Goal: Find specific page/section: Find specific page/section

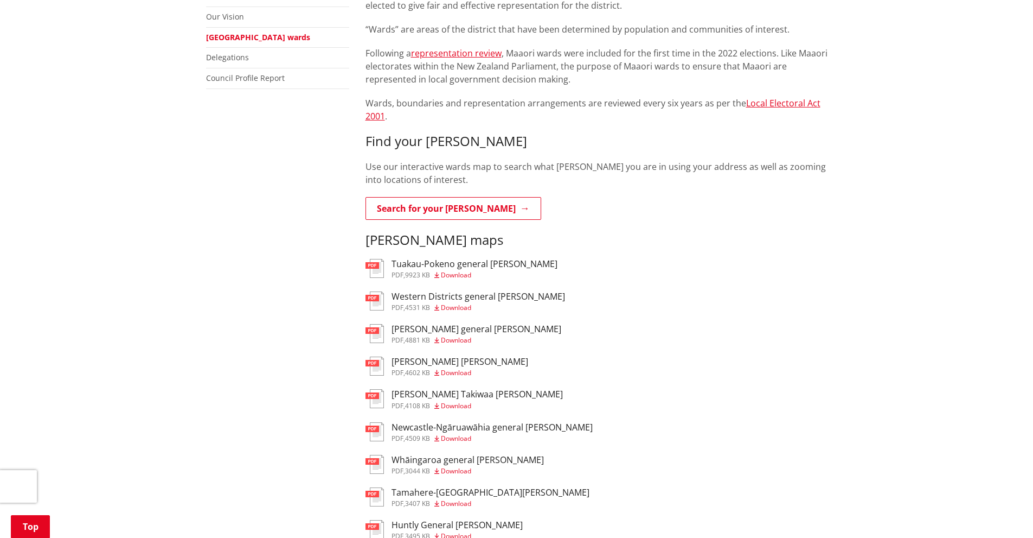
scroll to position [271, 0]
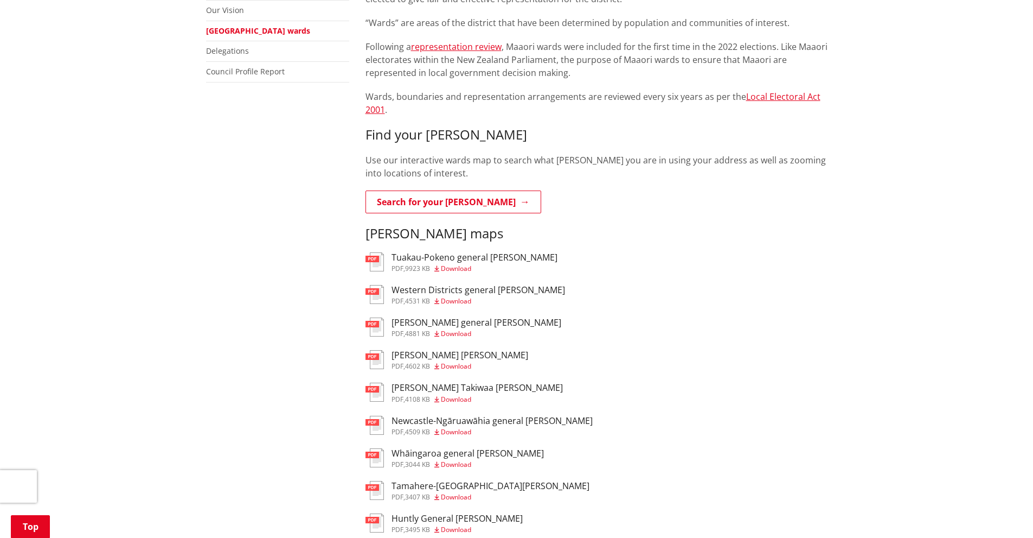
click at [414, 481] on h3 "Tamahere-[GEOGRAPHIC_DATA][PERSON_NAME]" at bounding box center [491, 486] width 198 height 10
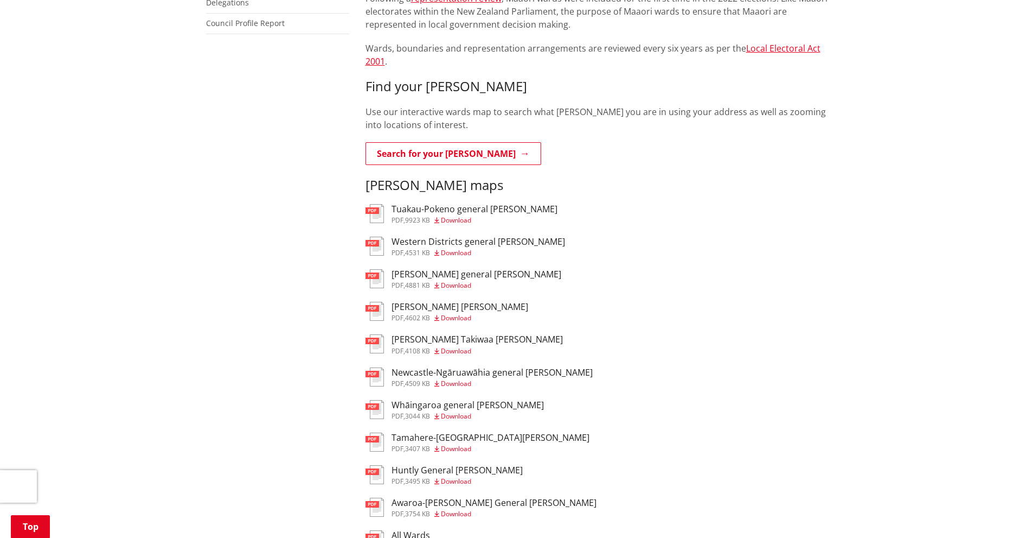
scroll to position [325, 0]
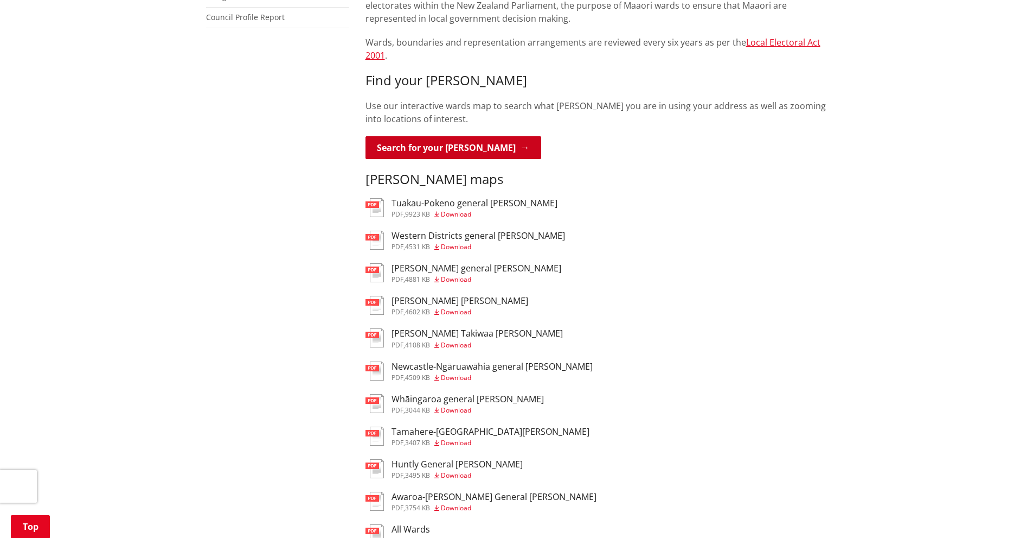
click at [425, 136] on link "Search for your [PERSON_NAME]" at bounding box center [454, 147] width 176 height 23
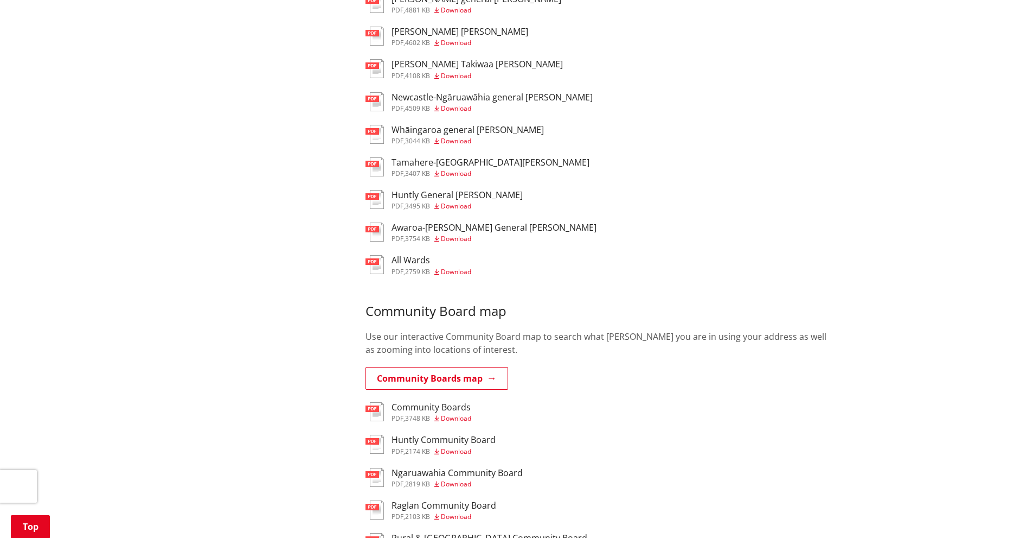
scroll to position [542, 0]
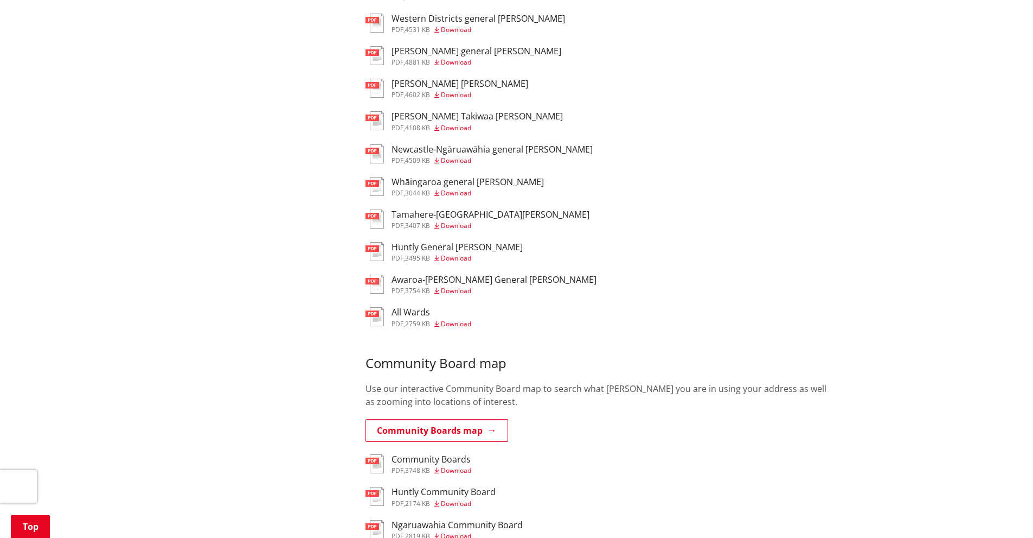
click at [402, 209] on h3 "Tamahere-[GEOGRAPHIC_DATA][PERSON_NAME]" at bounding box center [491, 214] width 198 height 10
